Goal: Transaction & Acquisition: Purchase product/service

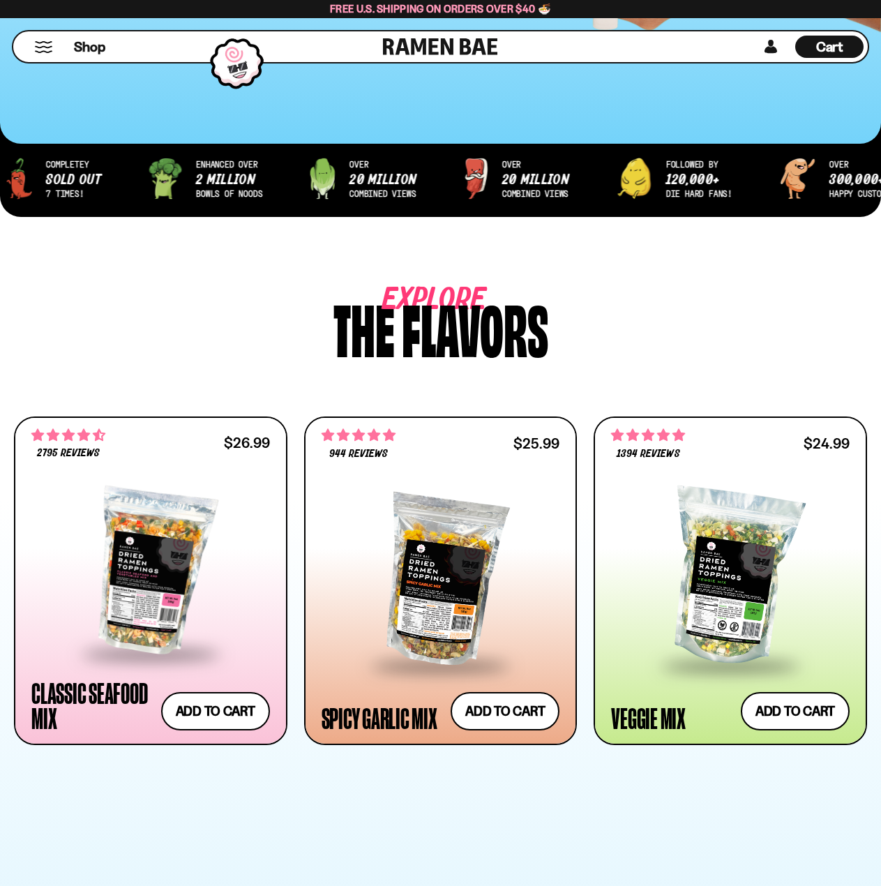
scroll to position [488, 0]
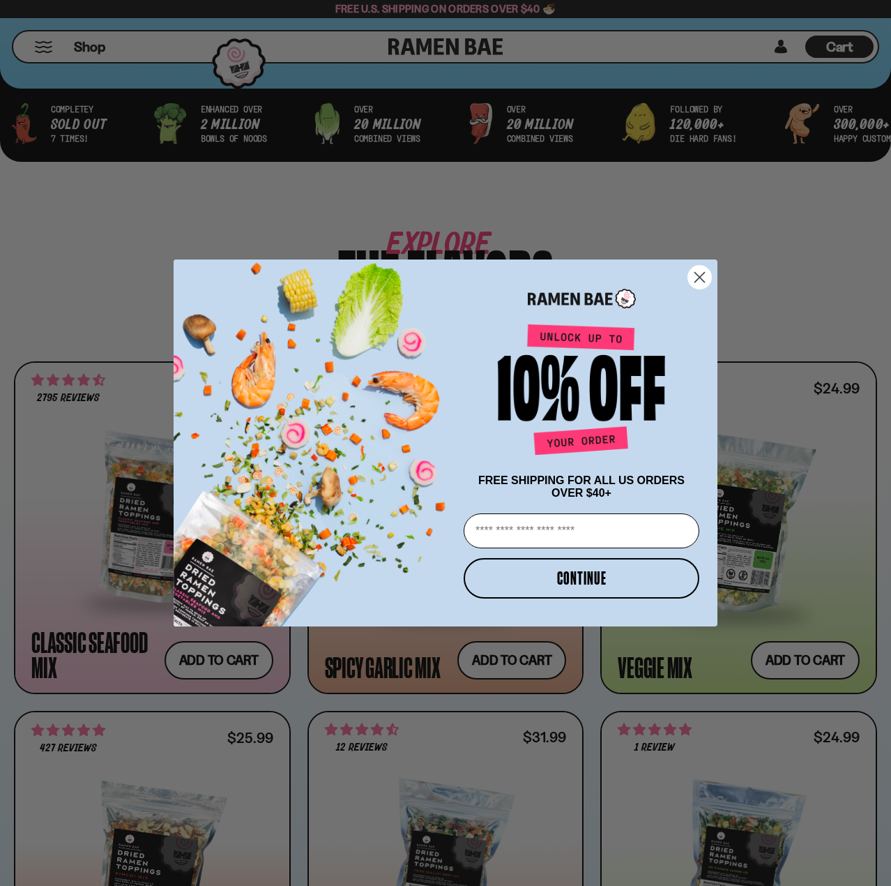
click at [706, 271] on circle "Close dialog" at bounding box center [699, 277] width 23 height 23
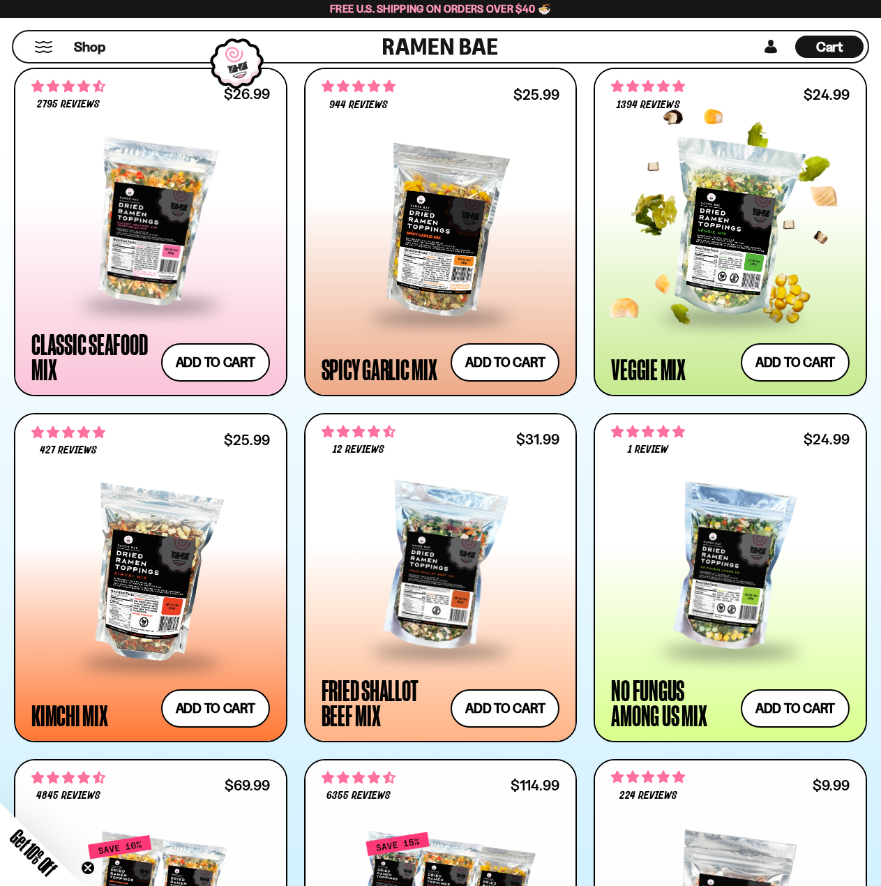
scroll to position [837, 0]
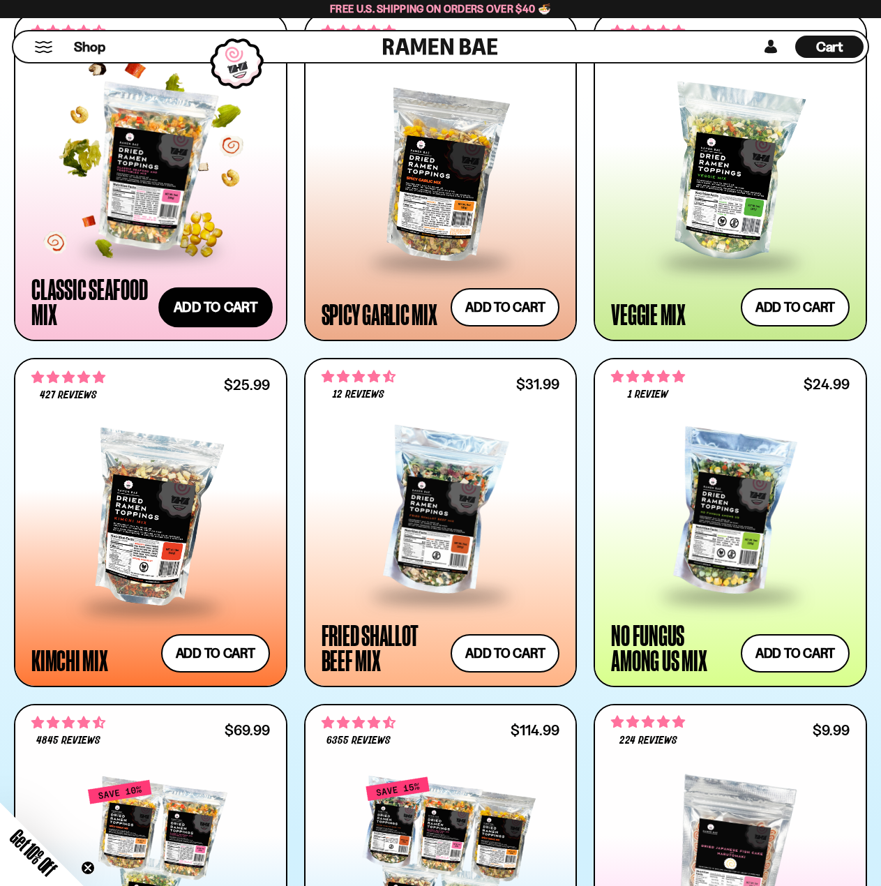
click at [197, 306] on button "Add to cart" at bounding box center [215, 307] width 114 height 40
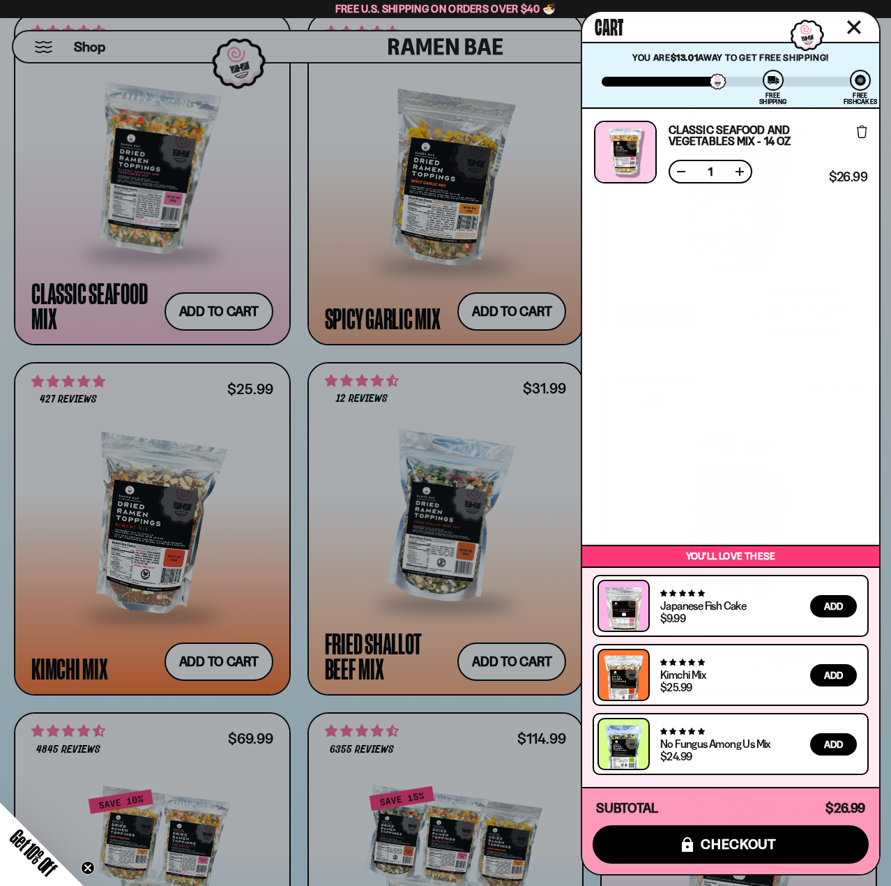
click at [484, 312] on div at bounding box center [445, 443] width 891 height 886
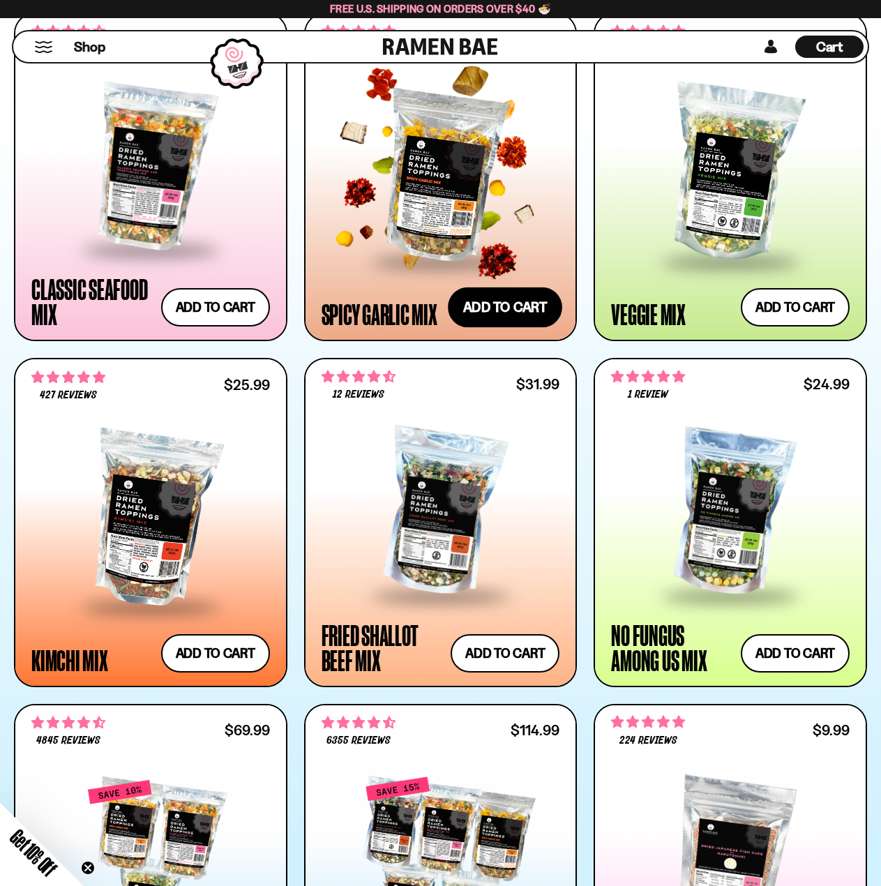
click at [493, 311] on button "Add to cart" at bounding box center [505, 307] width 114 height 40
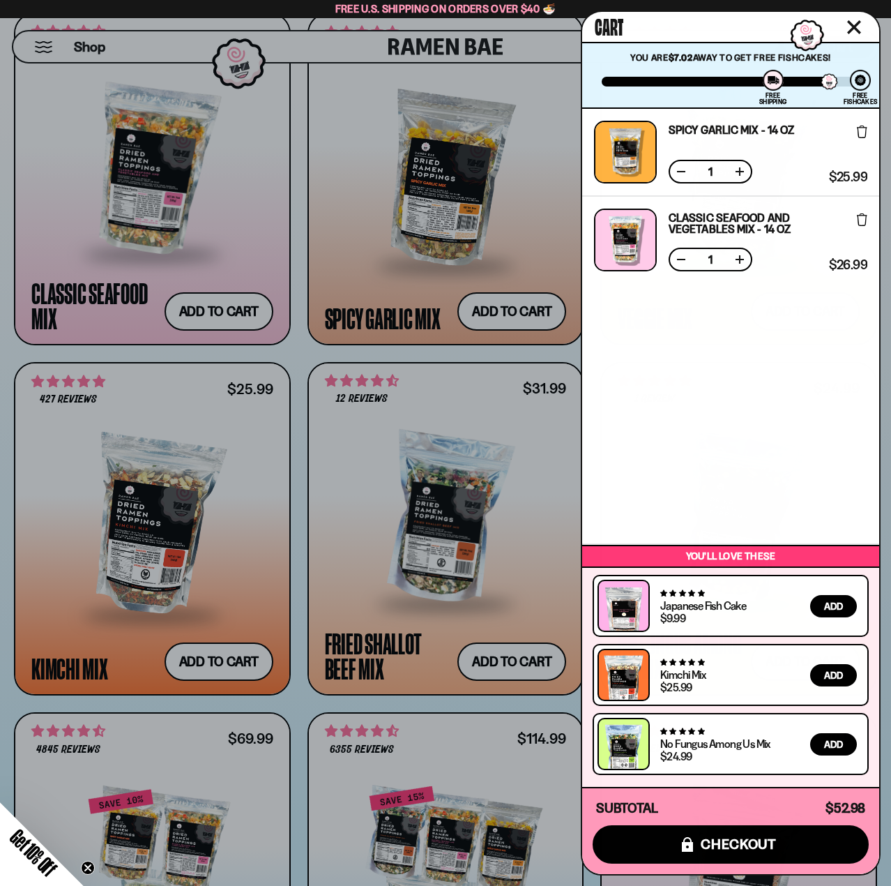
click at [853, 24] on icon "Close cart" at bounding box center [854, 27] width 13 height 13
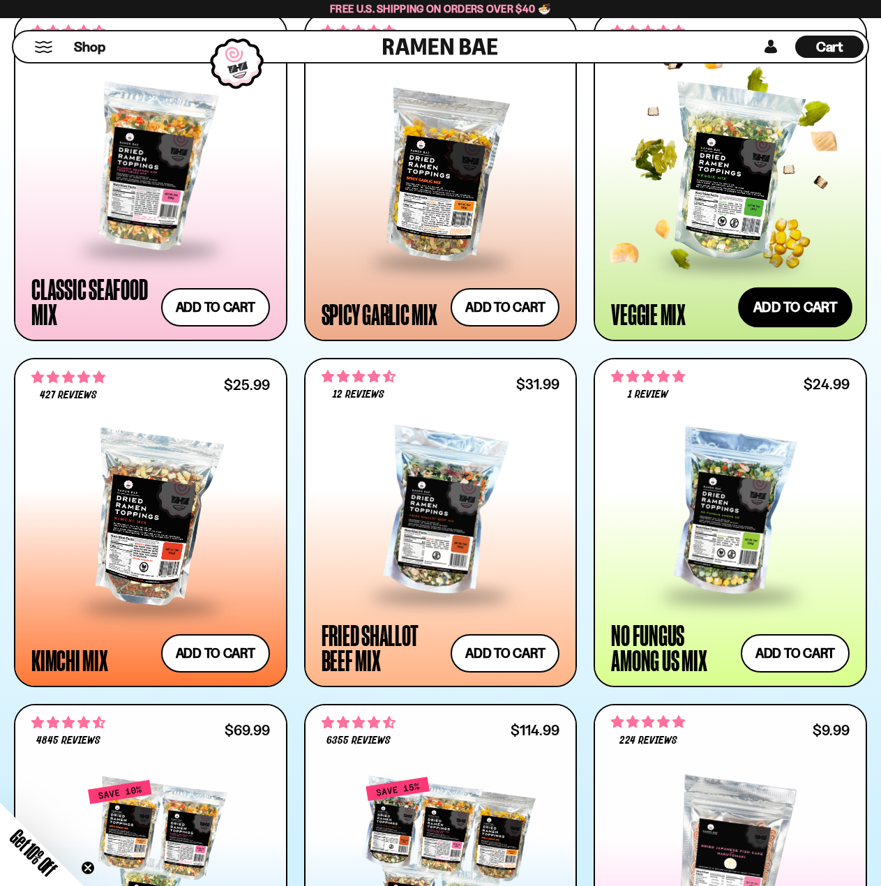
click at [782, 307] on button "Add to cart" at bounding box center [795, 307] width 114 height 40
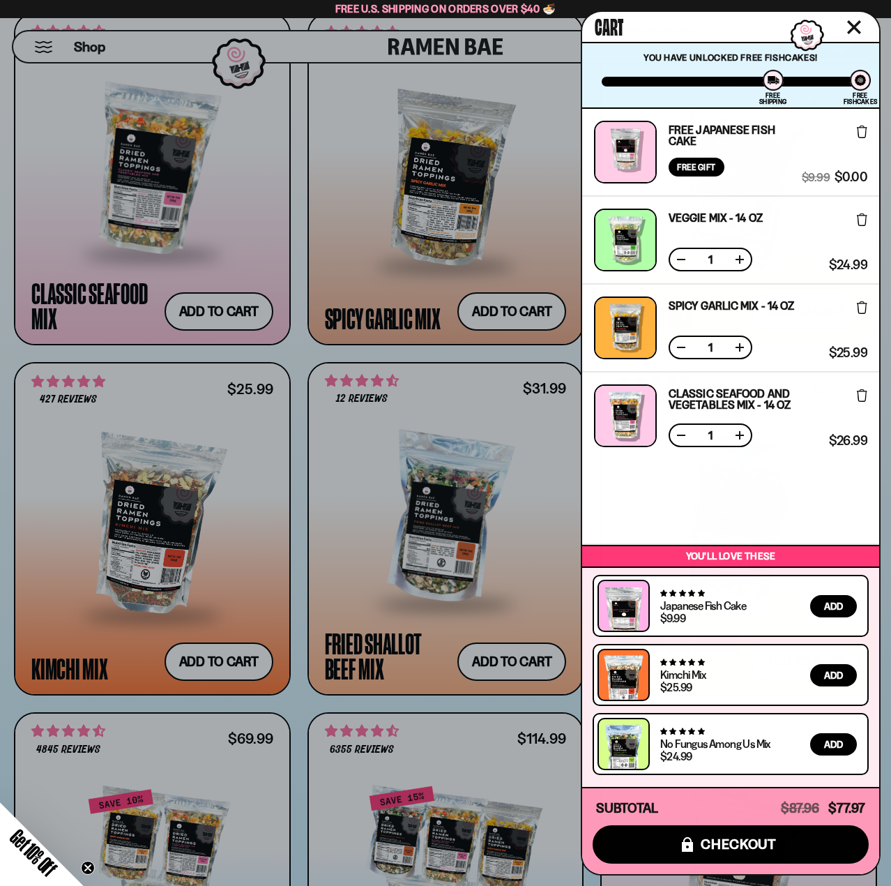
click at [853, 26] on icon "Close cart" at bounding box center [854, 27] width 13 height 13
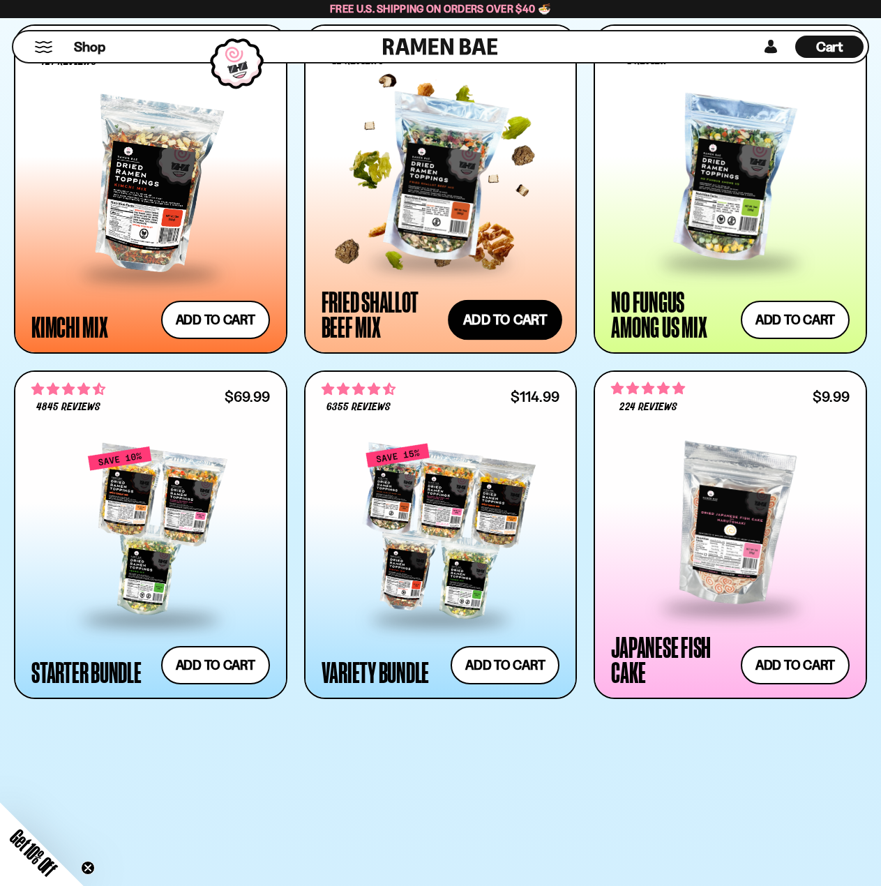
scroll to position [1185, 0]
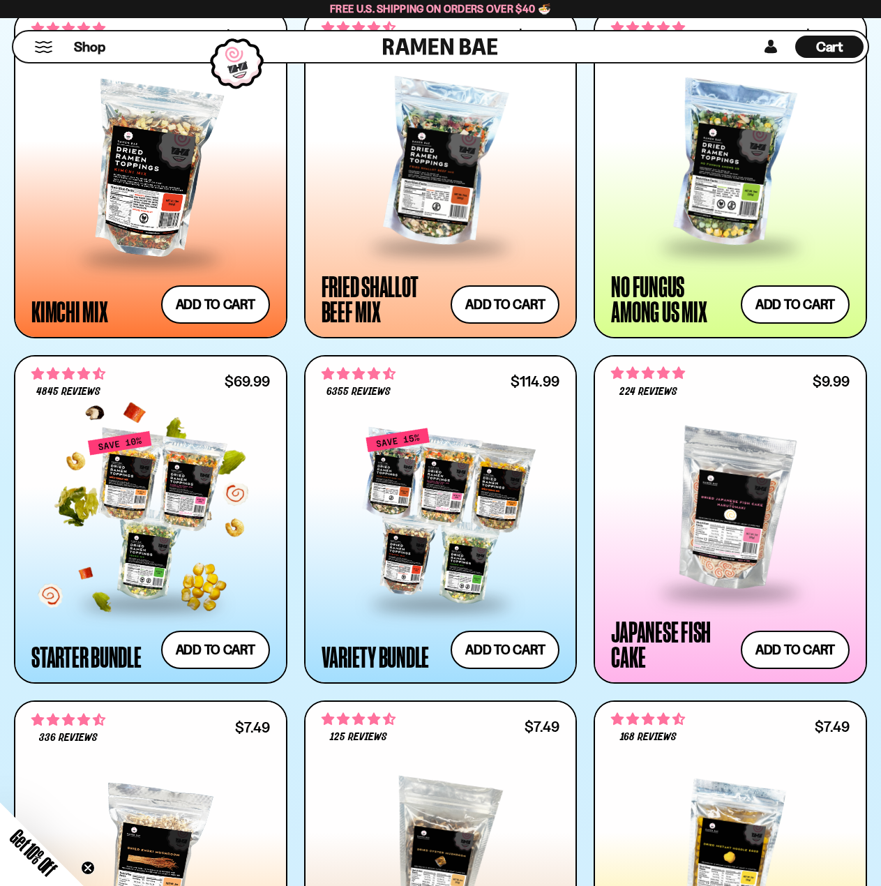
click at [163, 498] on div at bounding box center [150, 516] width 238 height 172
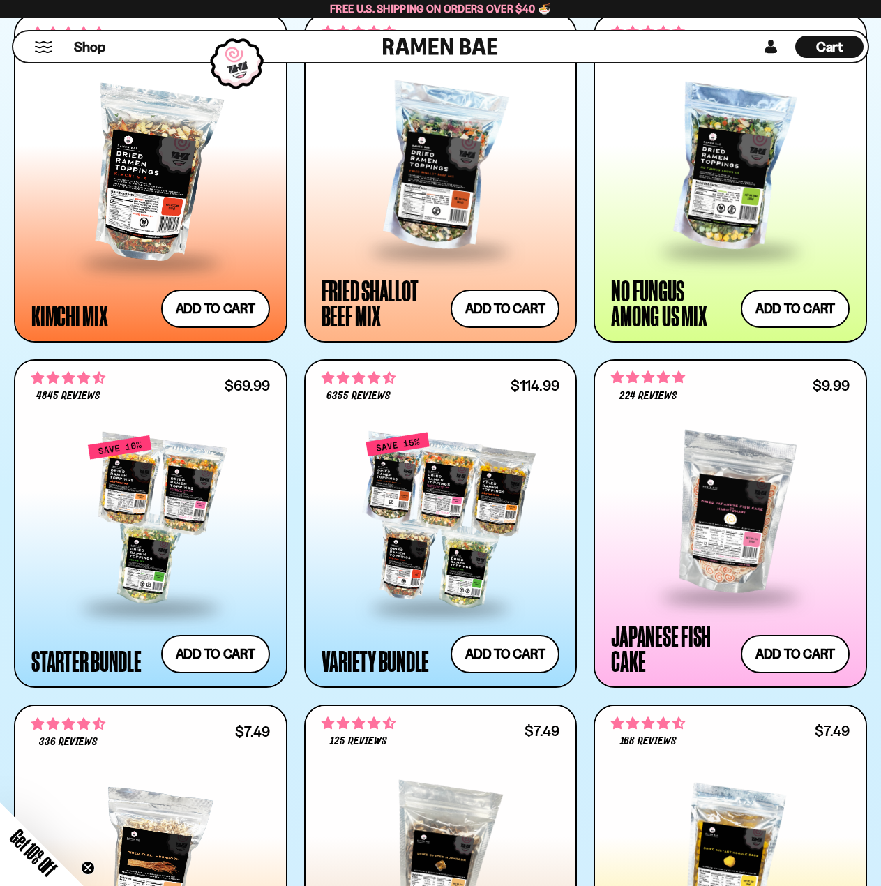
click at [823, 47] on span "Cart" at bounding box center [829, 46] width 27 height 17
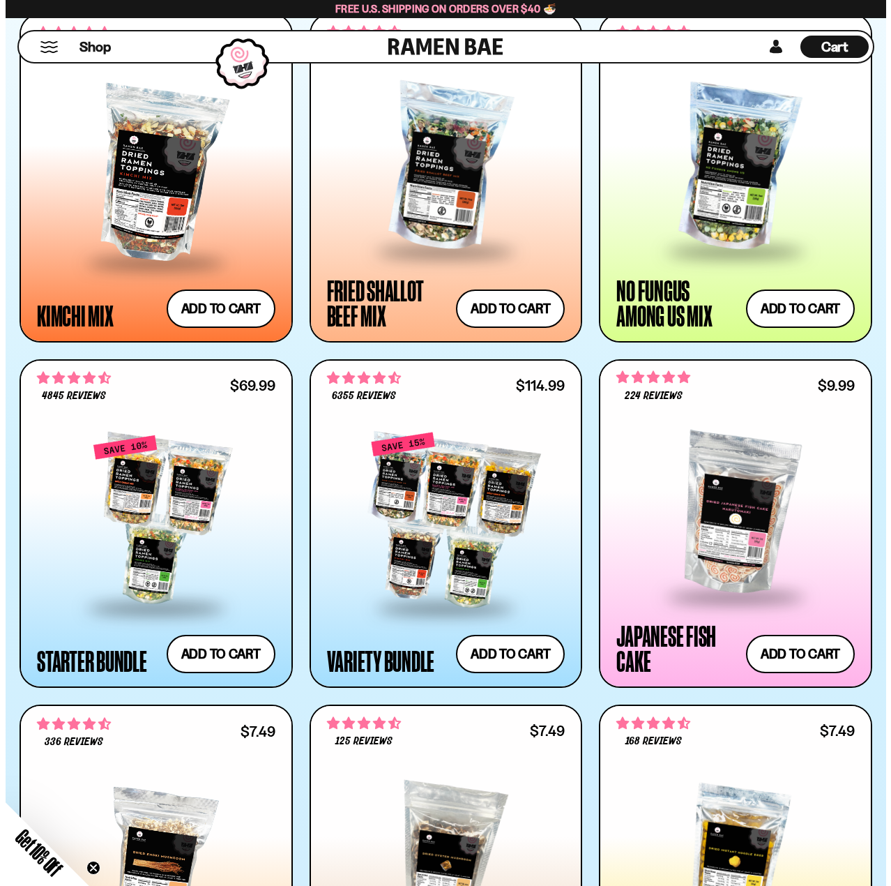
scroll to position [1185, 0]
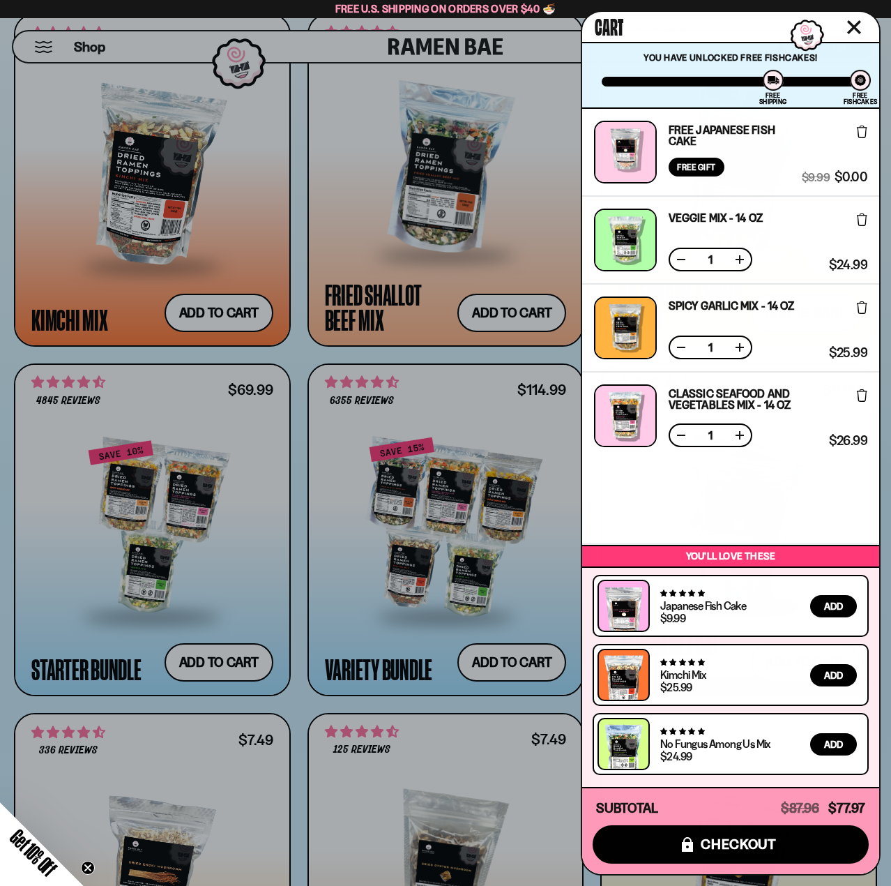
click at [858, 222] on icon at bounding box center [862, 219] width 10 height 13
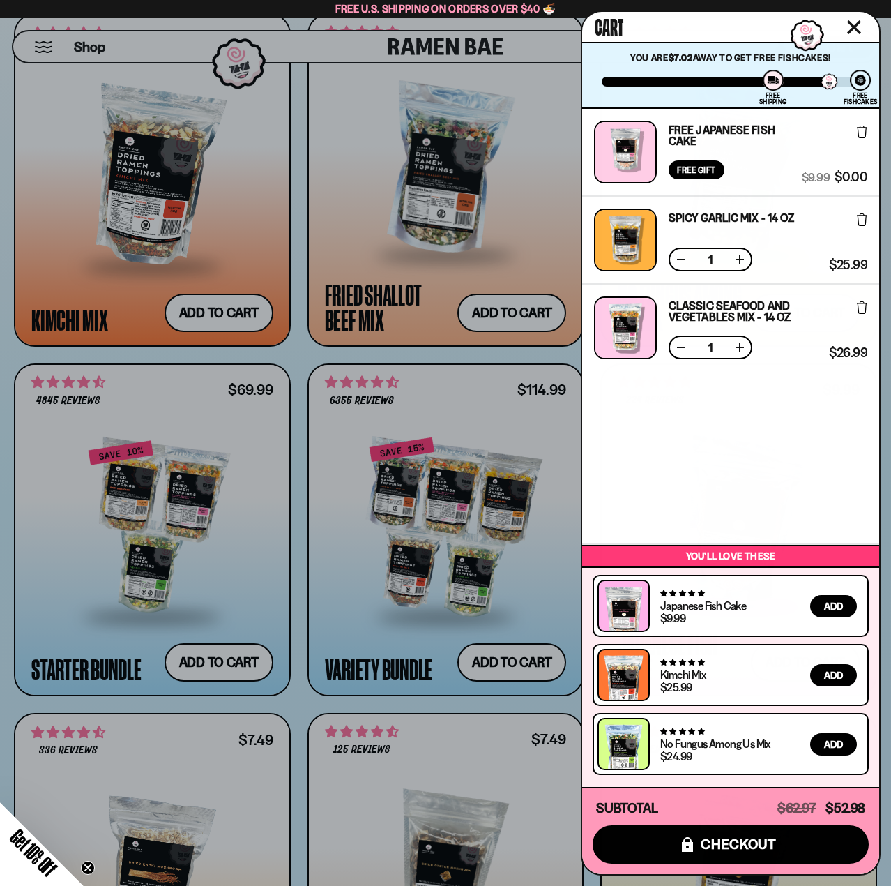
click at [861, 308] on div "Free Japanese Fish Cake Free Gift Subscription: 1 $9.99 $0.00 (Saved $9.99 ) Sp…" at bounding box center [730, 326] width 297 height 434
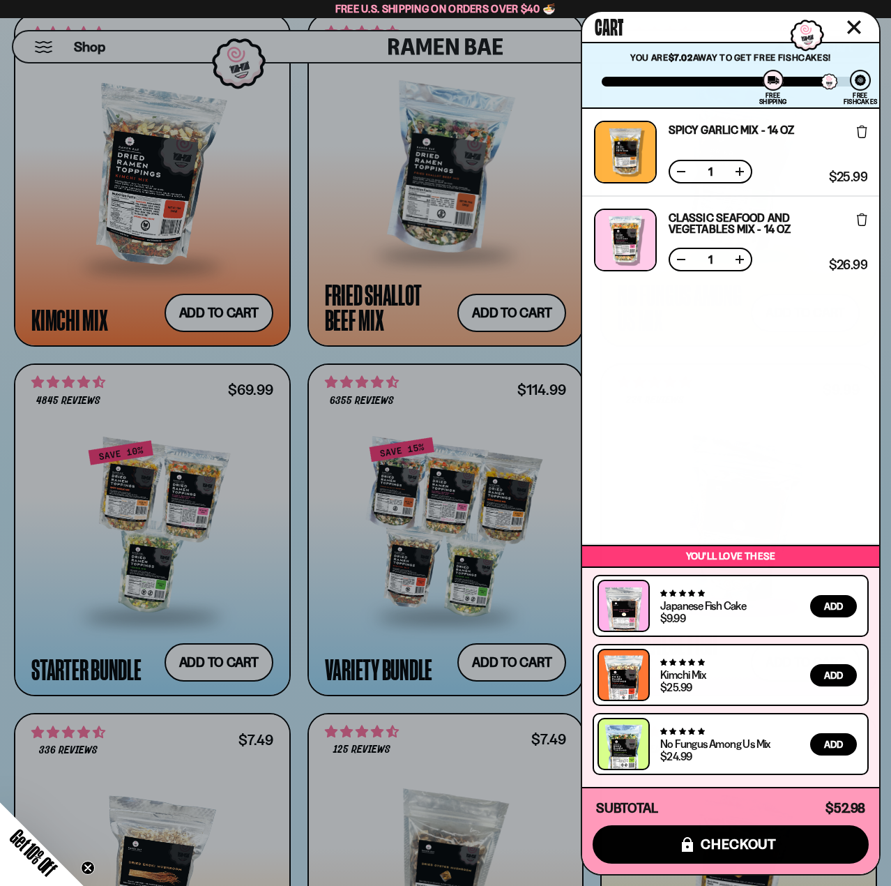
click at [863, 217] on icon at bounding box center [862, 219] width 10 height 13
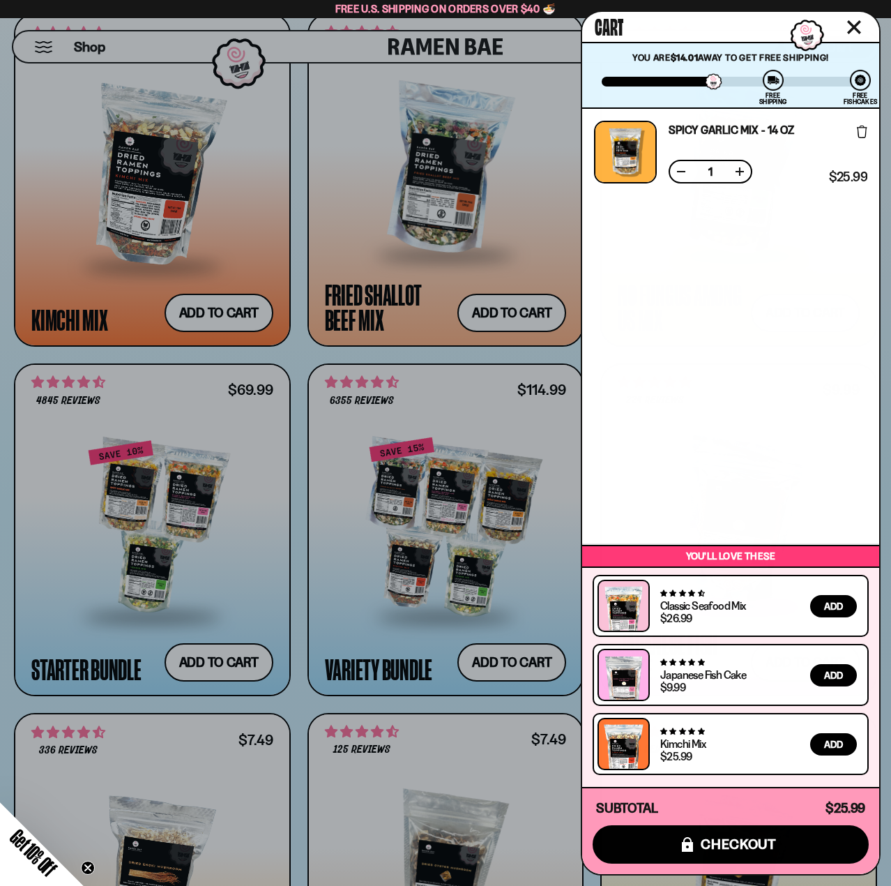
click at [863, 128] on icon at bounding box center [862, 132] width 10 height 13
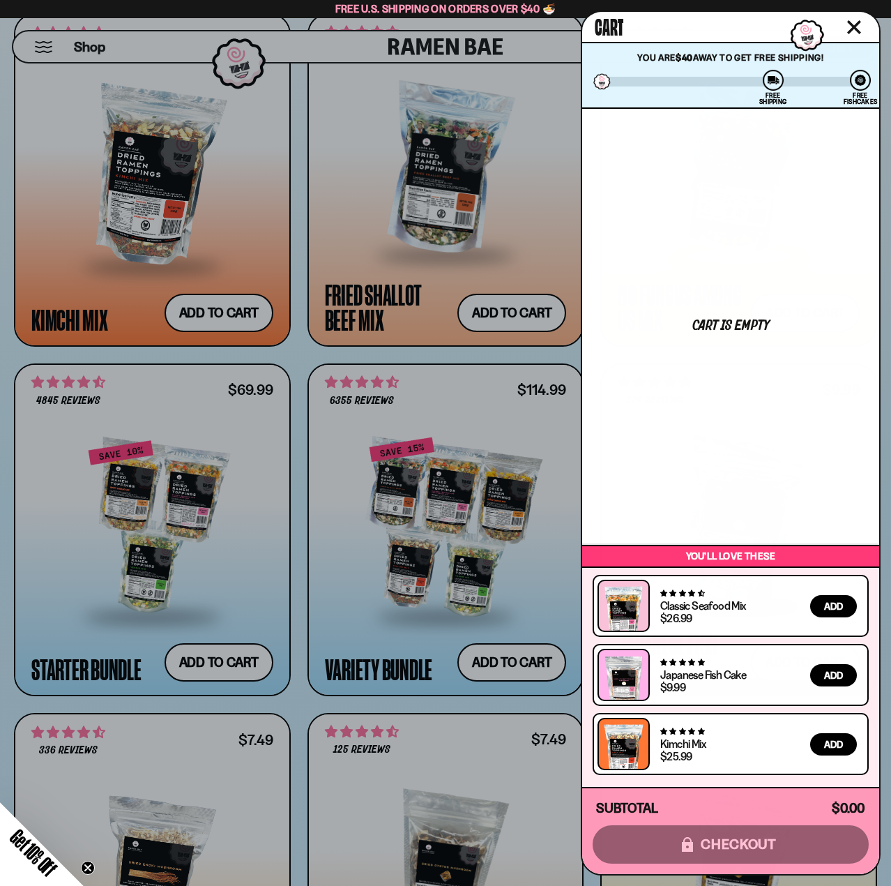
click at [213, 662] on div at bounding box center [445, 443] width 891 height 886
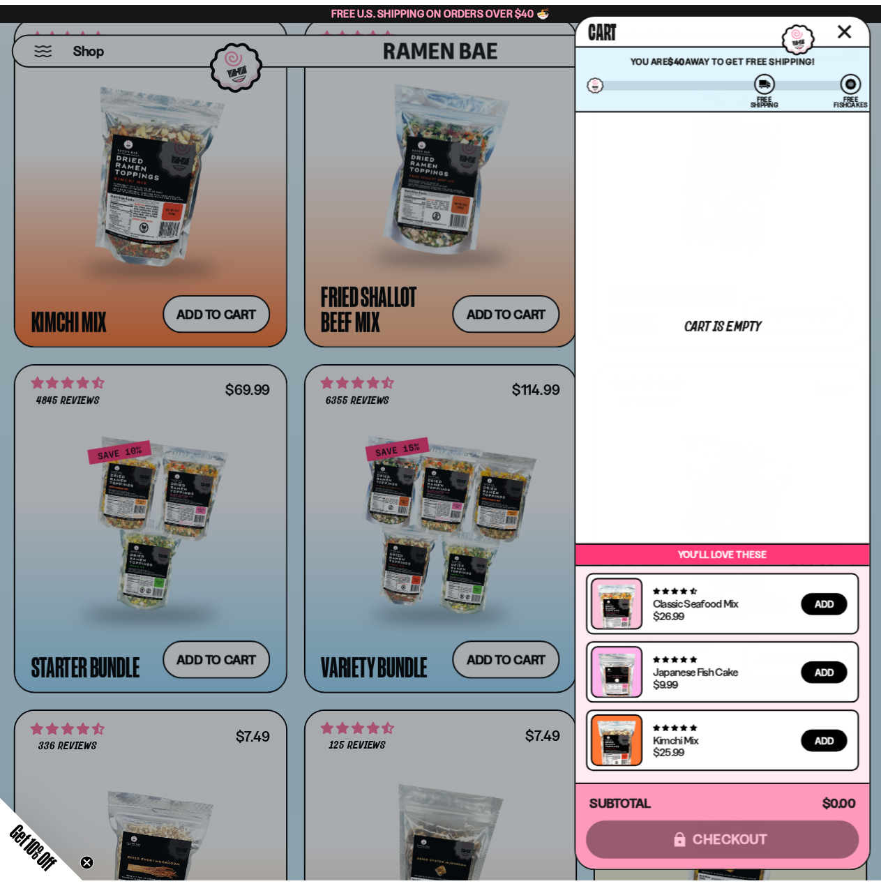
scroll to position [1181, 0]
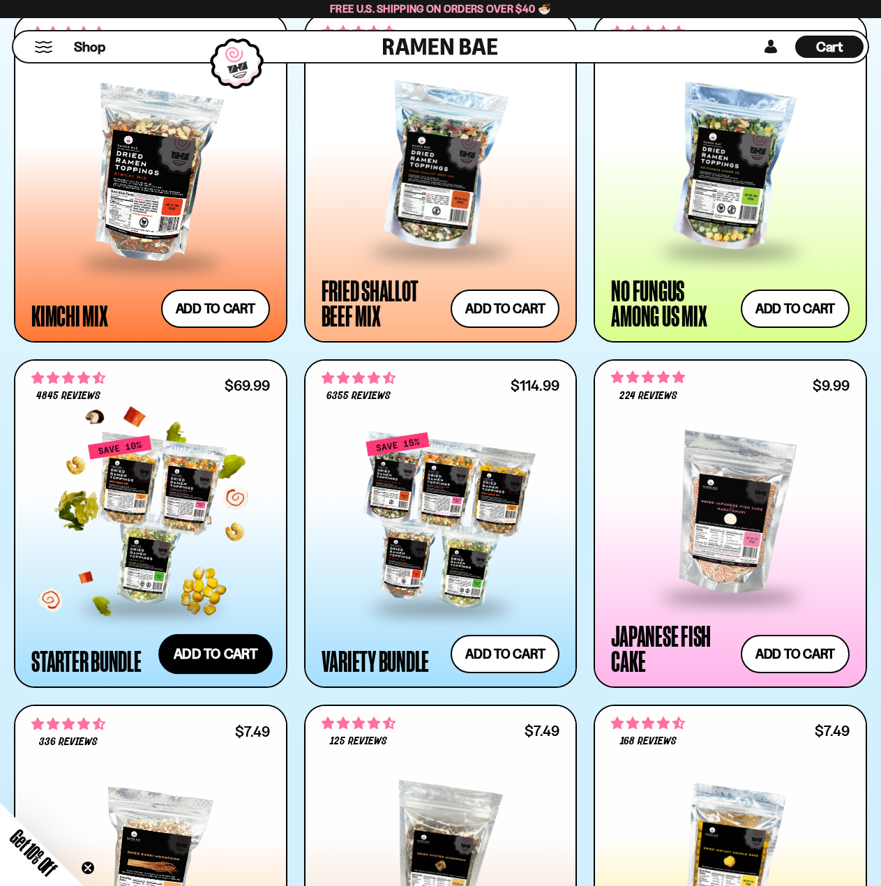
click at [208, 653] on button "Add to cart" at bounding box center [215, 654] width 114 height 40
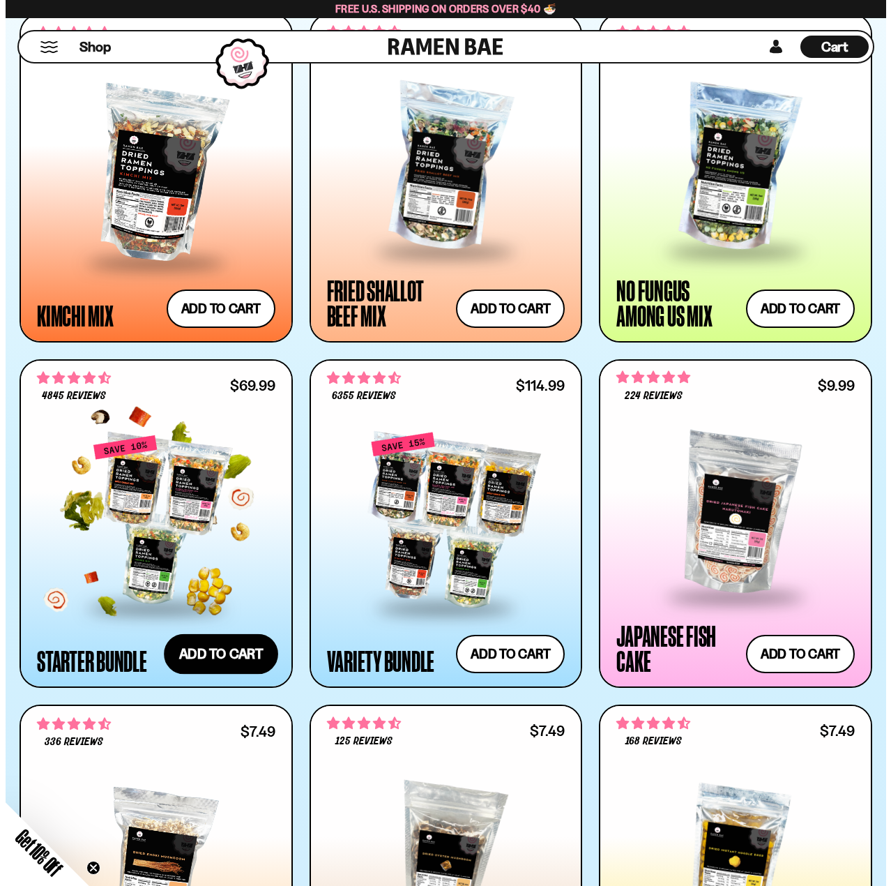
scroll to position [1185, 0]
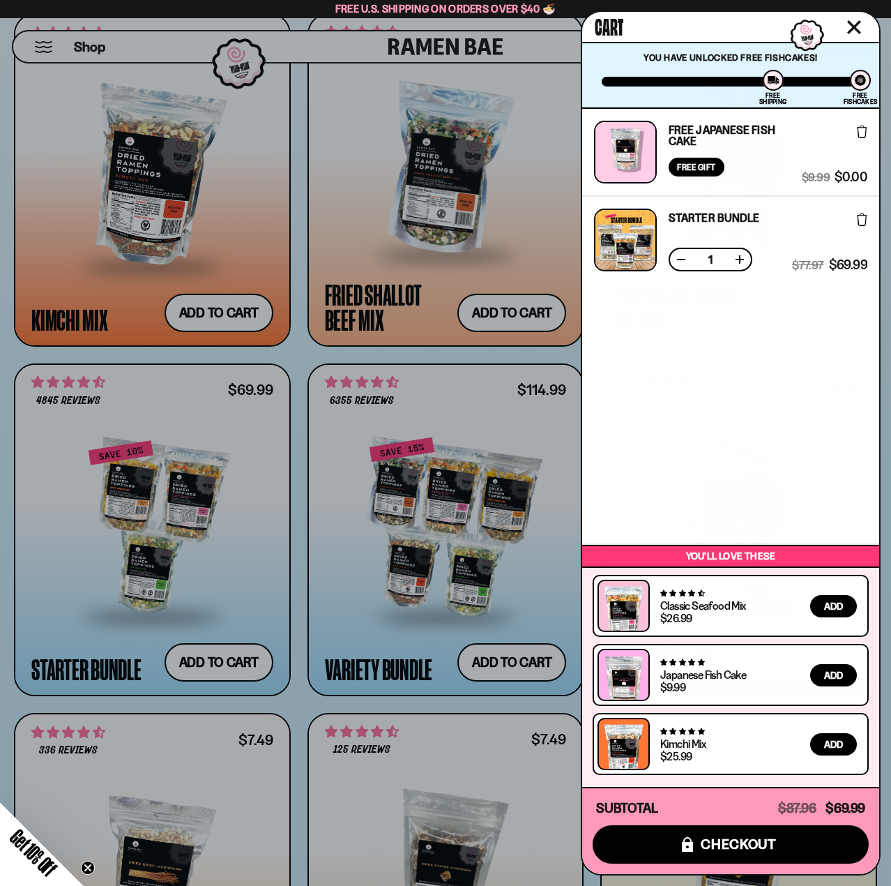
click at [854, 29] on icon "Close cart" at bounding box center [854, 27] width 13 height 13
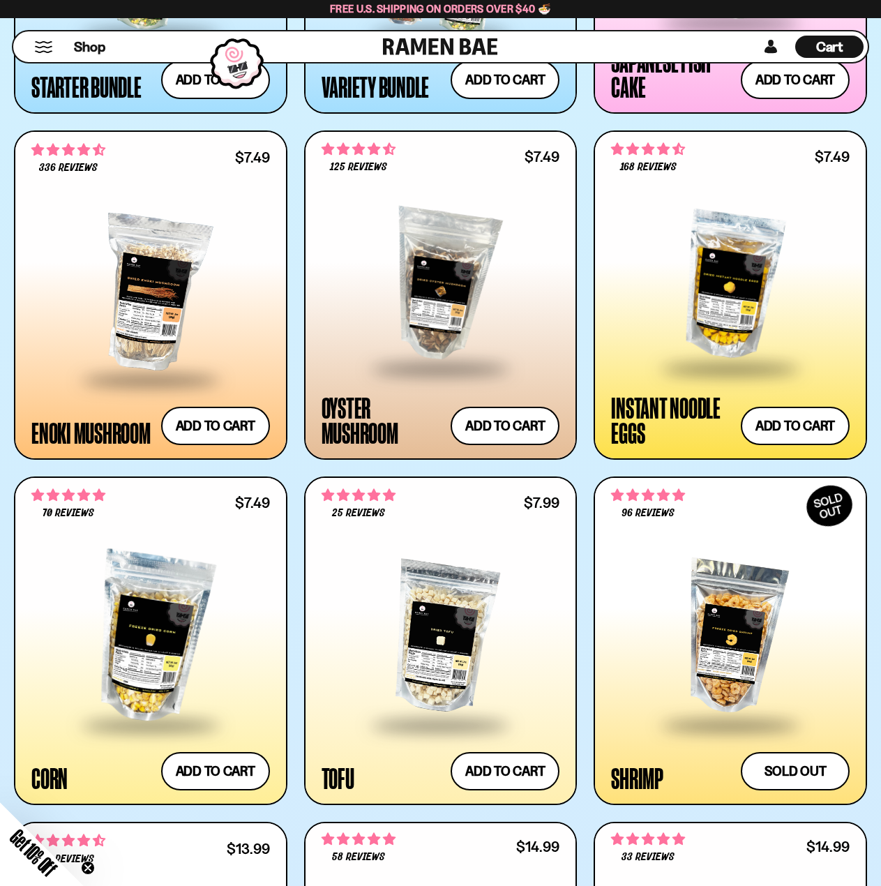
scroll to position [1739, 0]
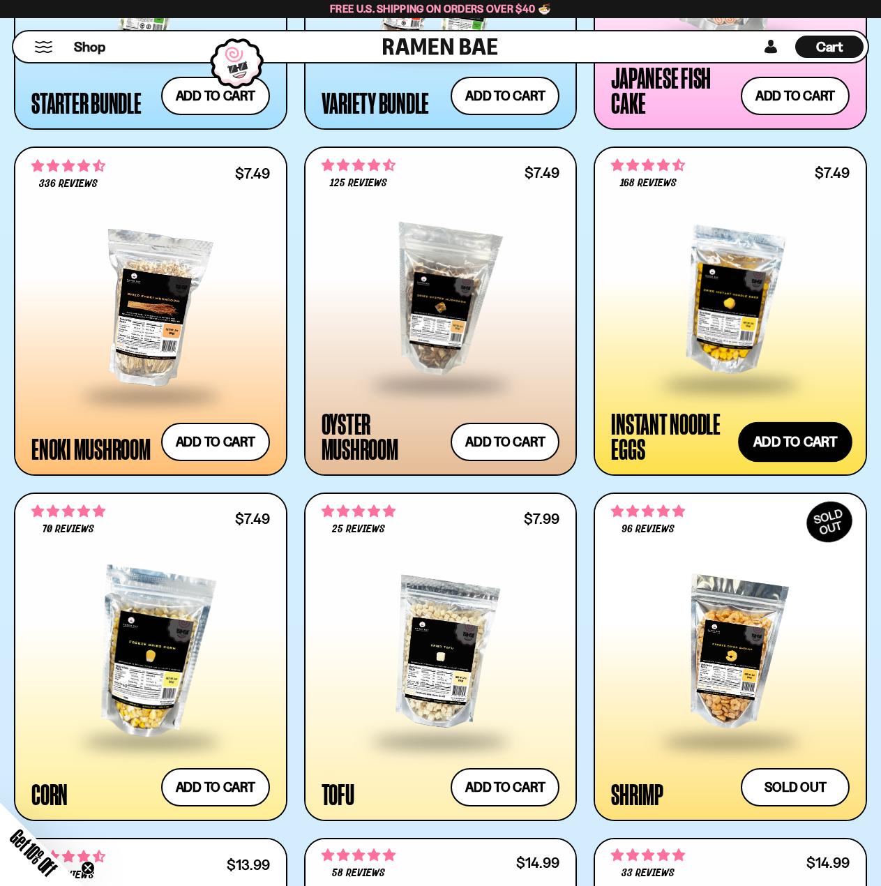
click at [793, 432] on button "Add to cart" at bounding box center [795, 441] width 114 height 40
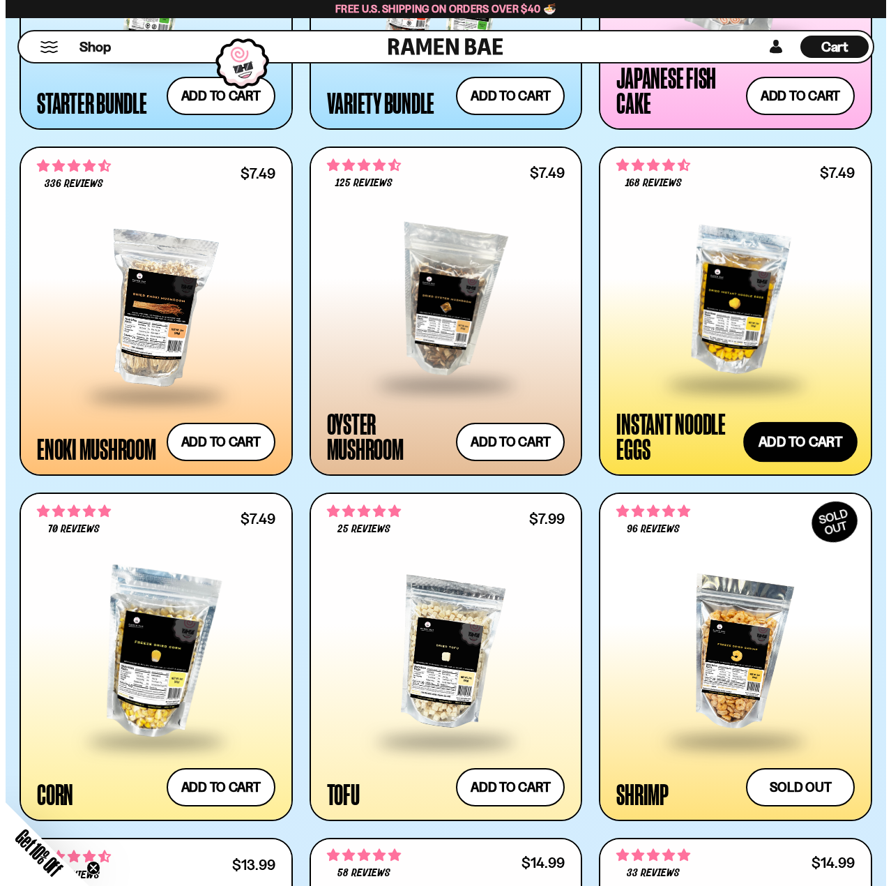
scroll to position [1747, 0]
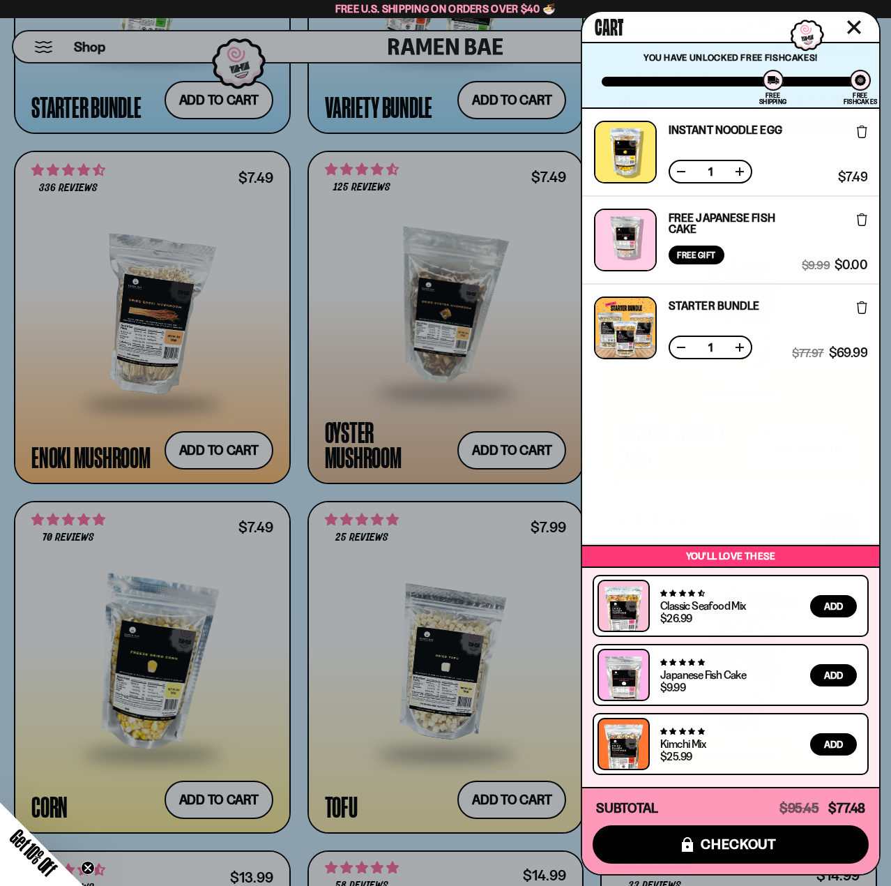
click at [522, 372] on div at bounding box center [445, 443] width 891 height 886
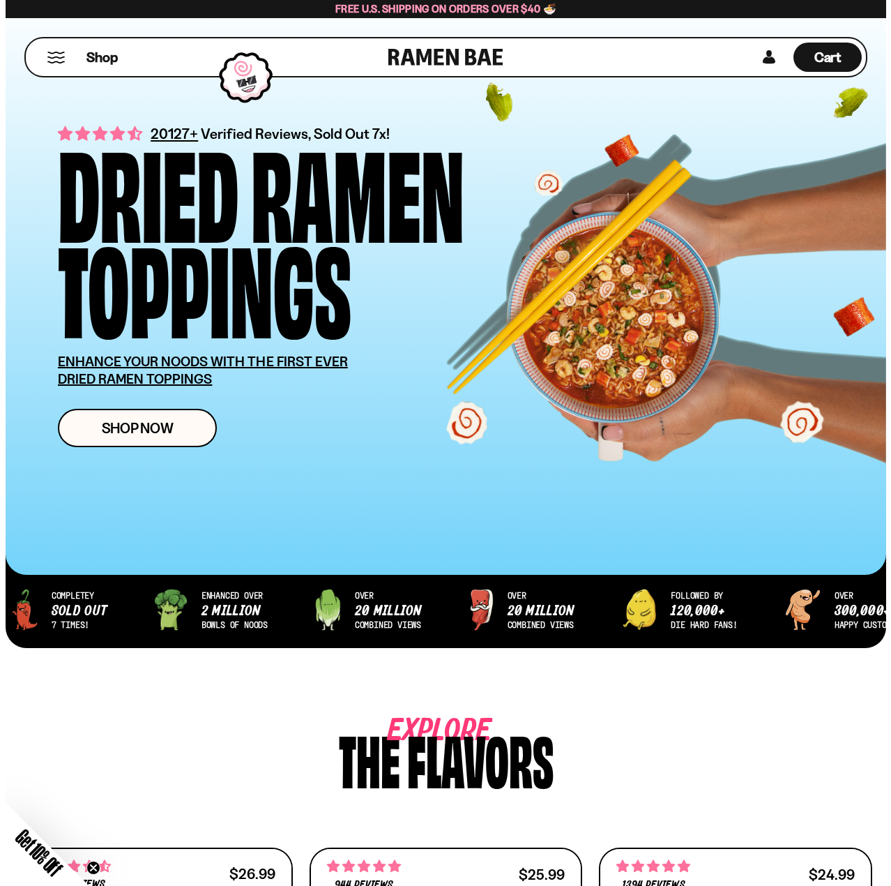
scroll to position [0, 0]
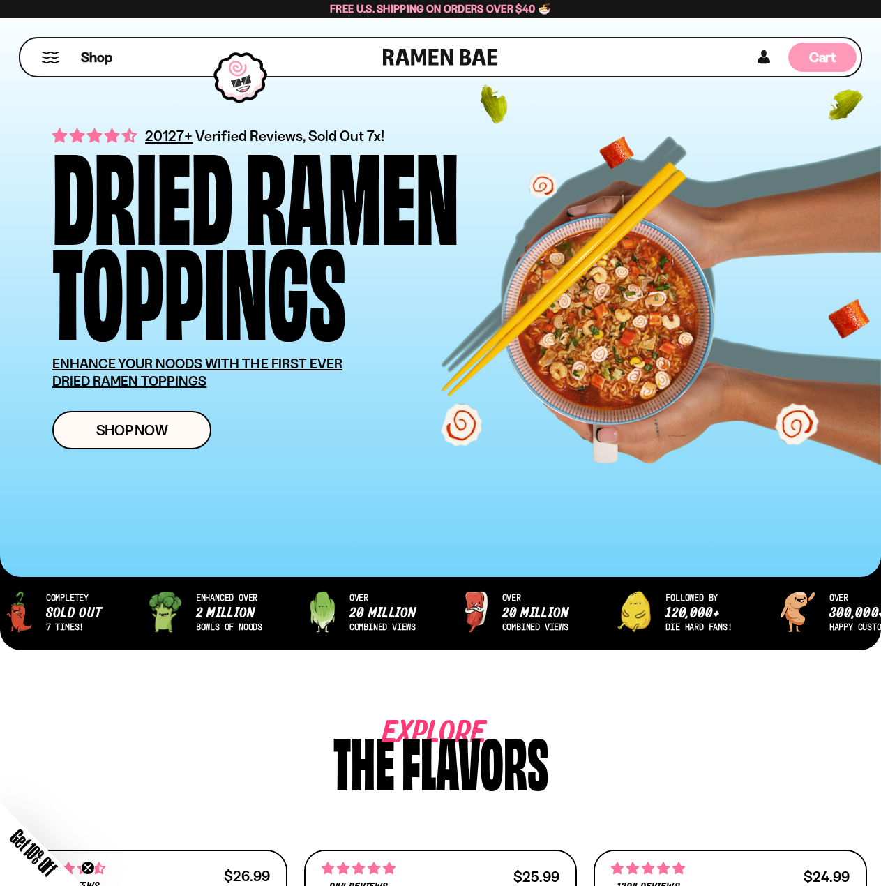
click at [809, 53] on span "Cart" at bounding box center [822, 57] width 27 height 17
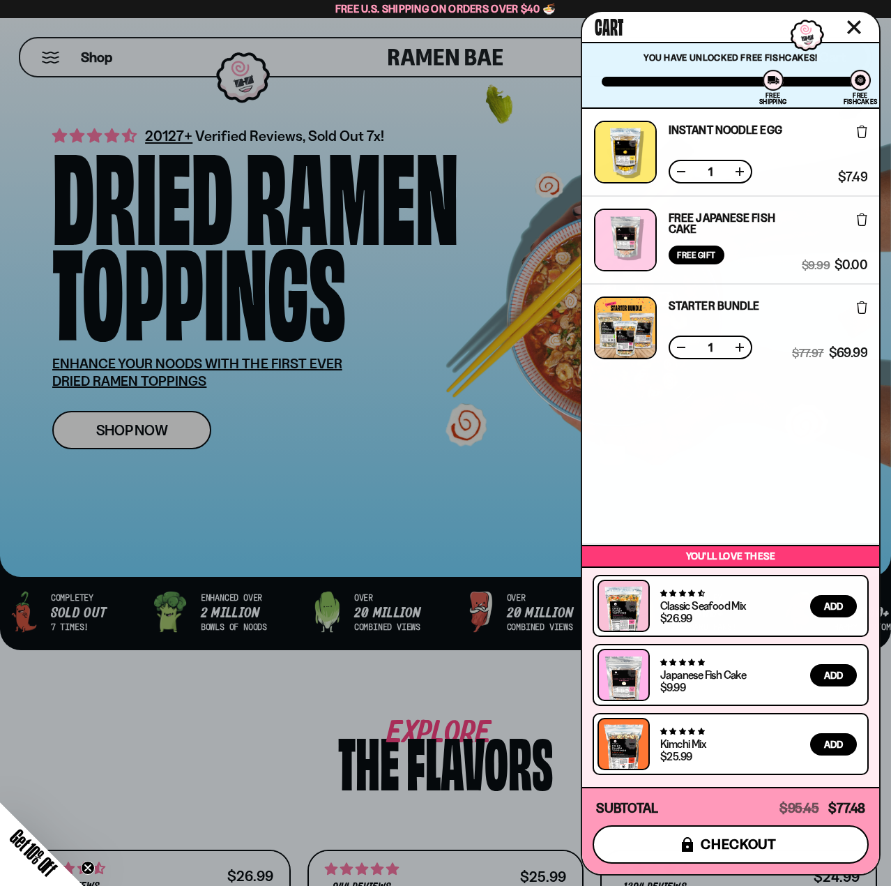
click at [738, 837] on span "checkout" at bounding box center [739, 843] width 76 height 15
